Goal: Obtain resource: Download file/media

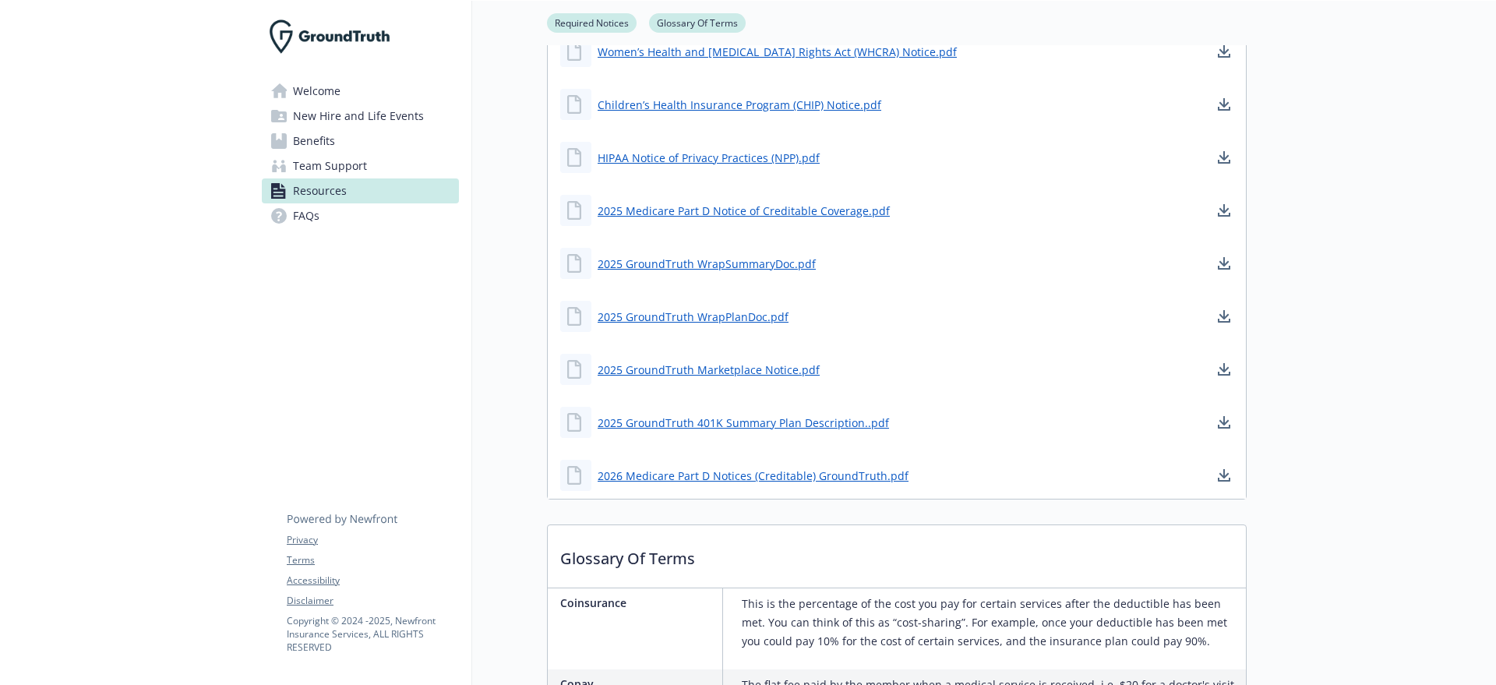
scroll to position [779, 0]
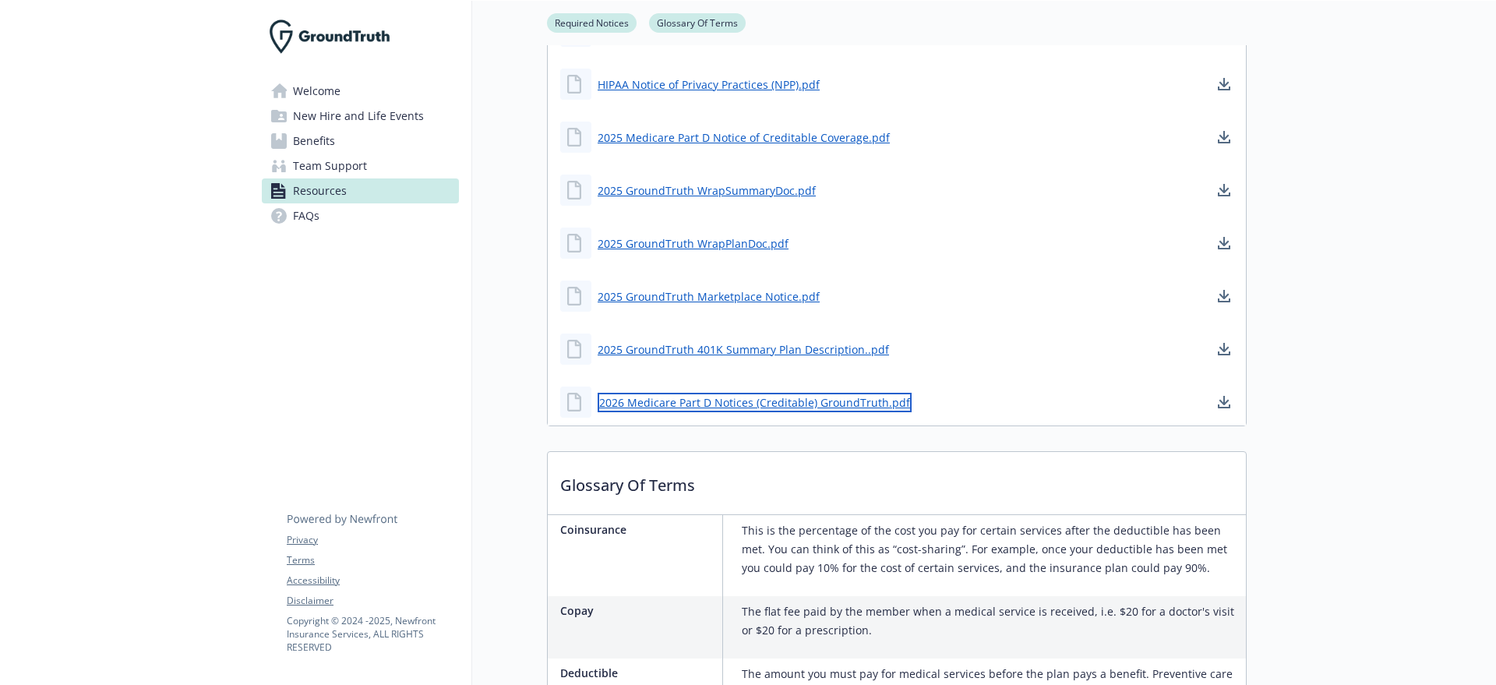
click at [723, 395] on link "2026 Medicare Part D Notices (Creditable) GroundTruth.pdf" at bounding box center [755, 402] width 314 height 19
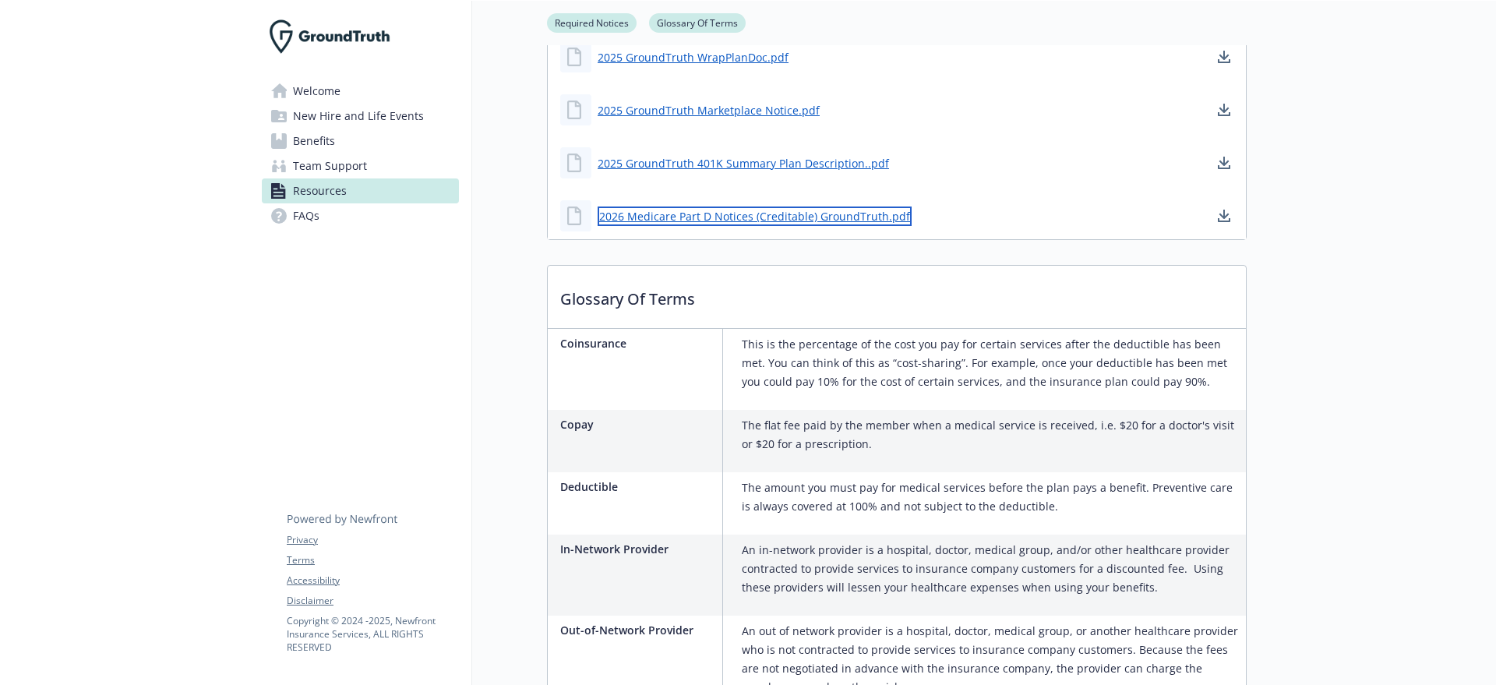
scroll to position [1224, 0]
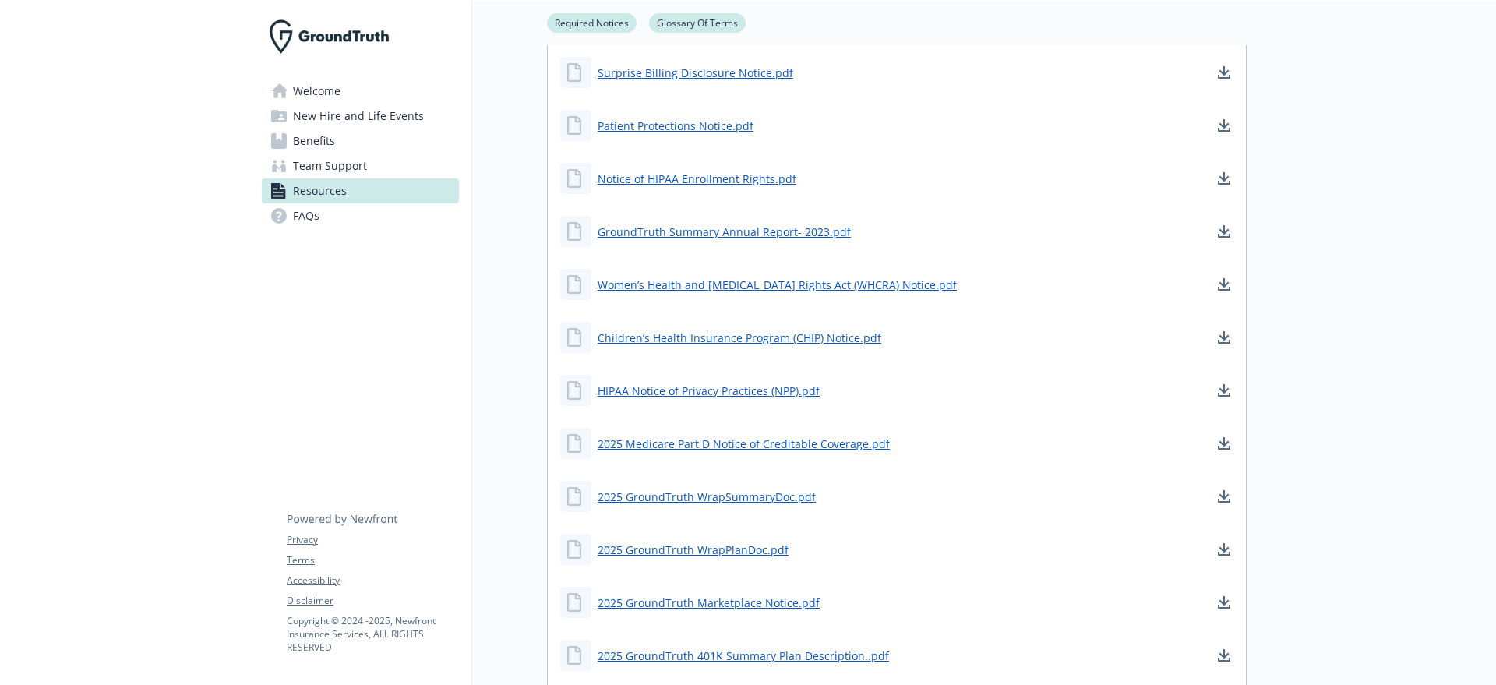
scroll to position [877, 0]
